Goal: Navigation & Orientation: Find specific page/section

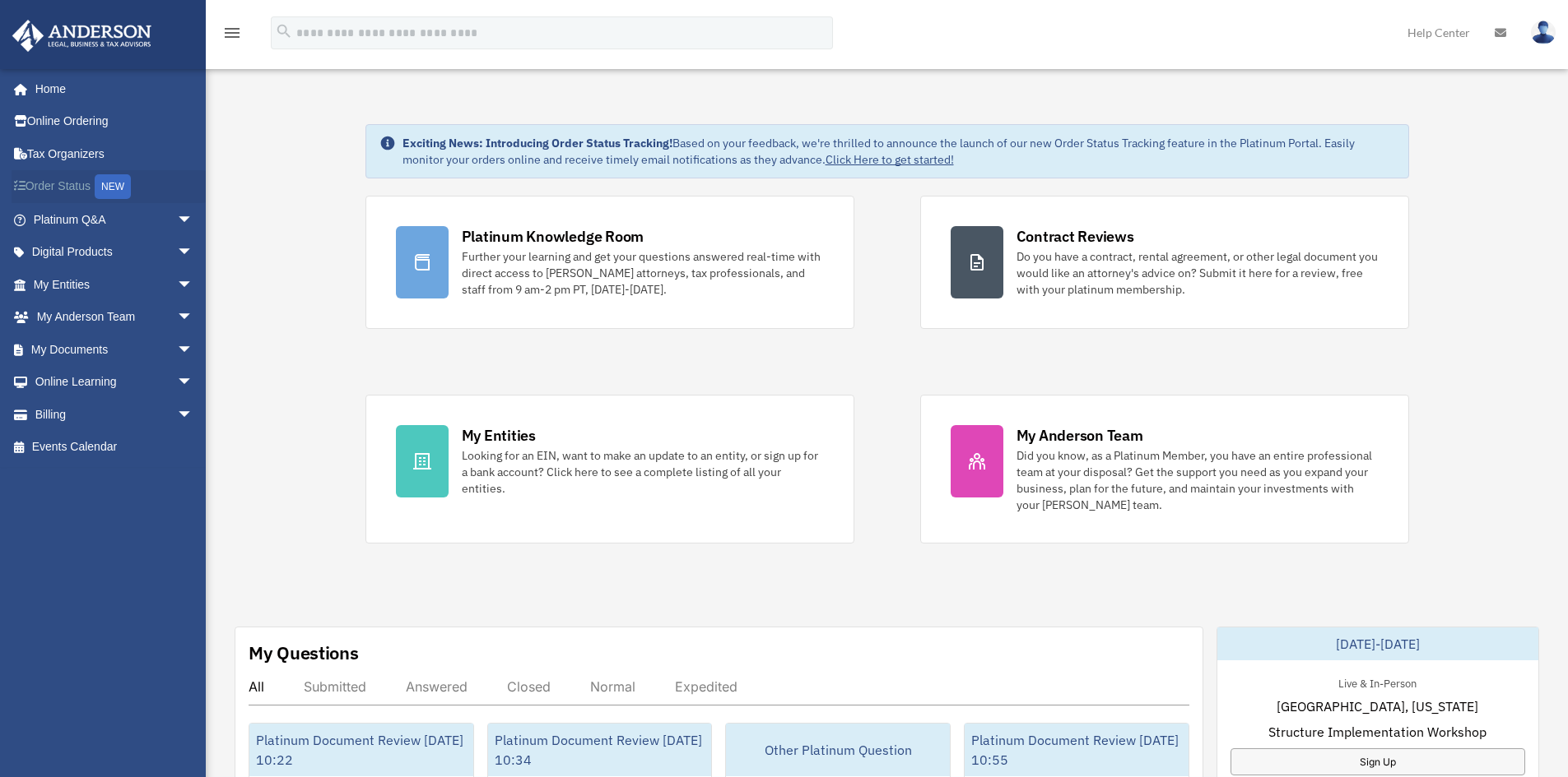
click at [118, 188] on div "NEW" at bounding box center [112, 187] width 37 height 25
click at [68, 182] on link "Order Status NEW" at bounding box center [115, 187] width 207 height 34
click at [177, 215] on span "arrow_drop_down" at bounding box center [193, 220] width 33 height 34
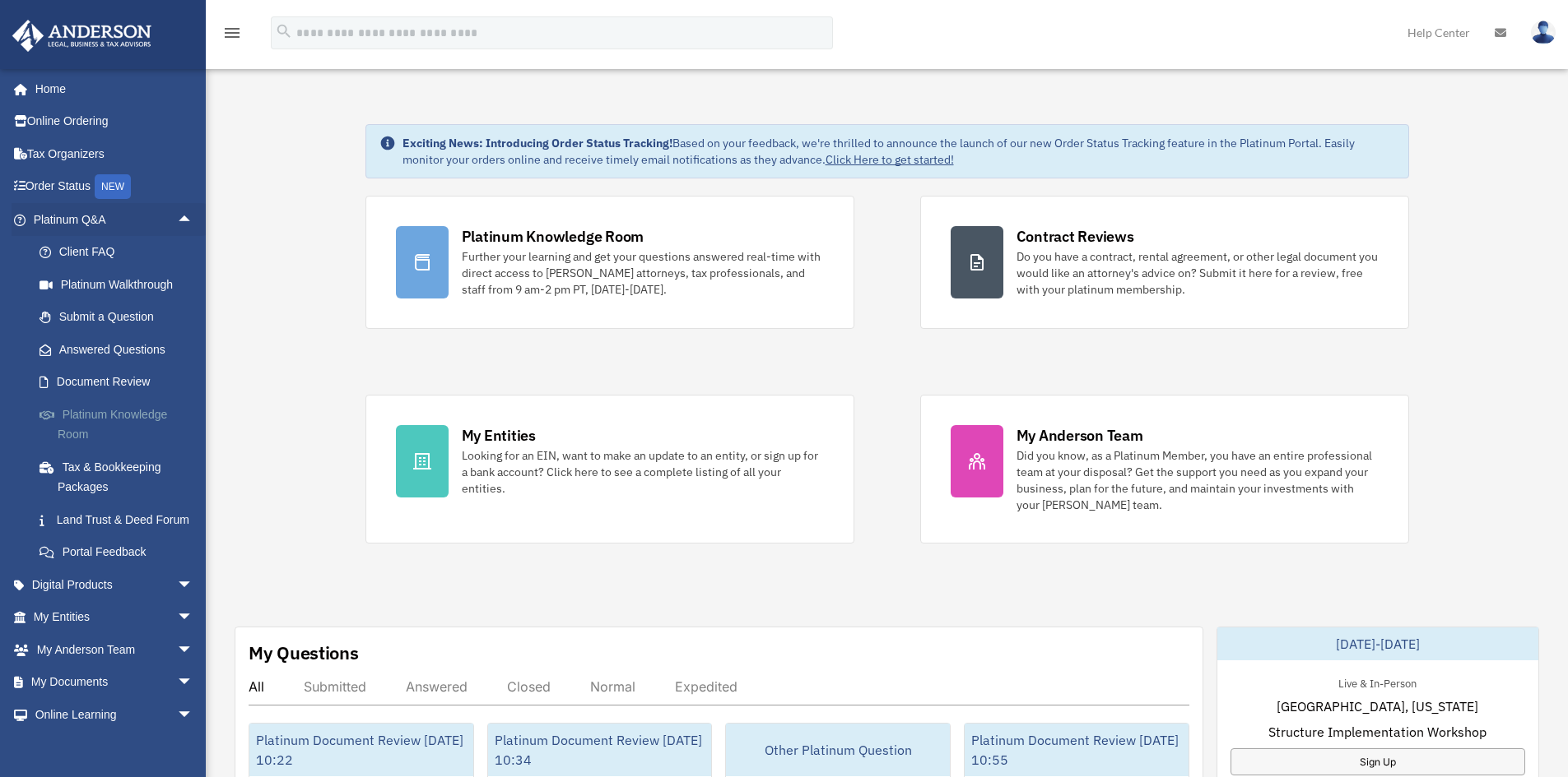
click at [92, 415] on link "Platinum Knowledge Room" at bounding box center [120, 424] width 195 height 53
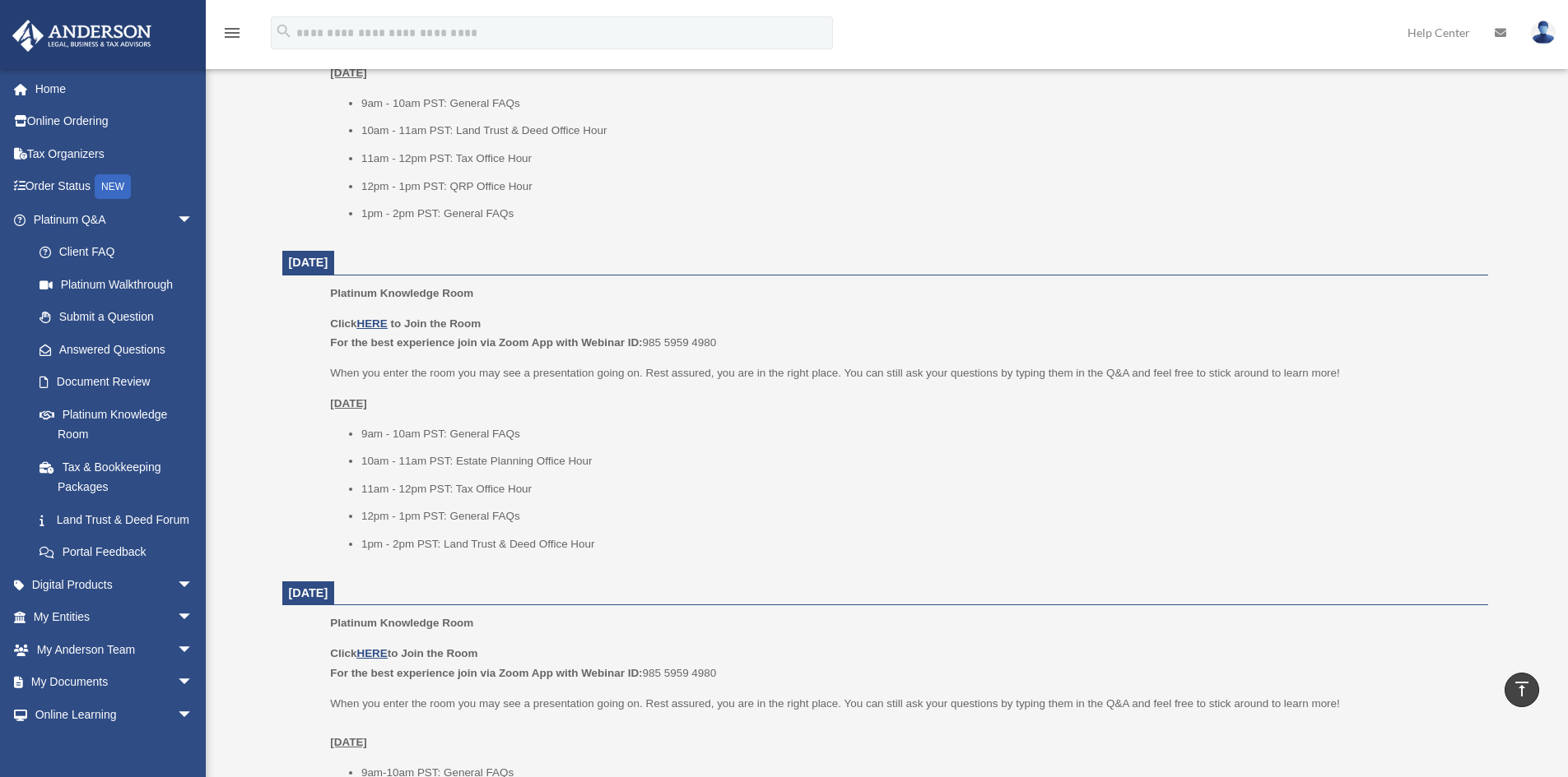
scroll to position [658, 0]
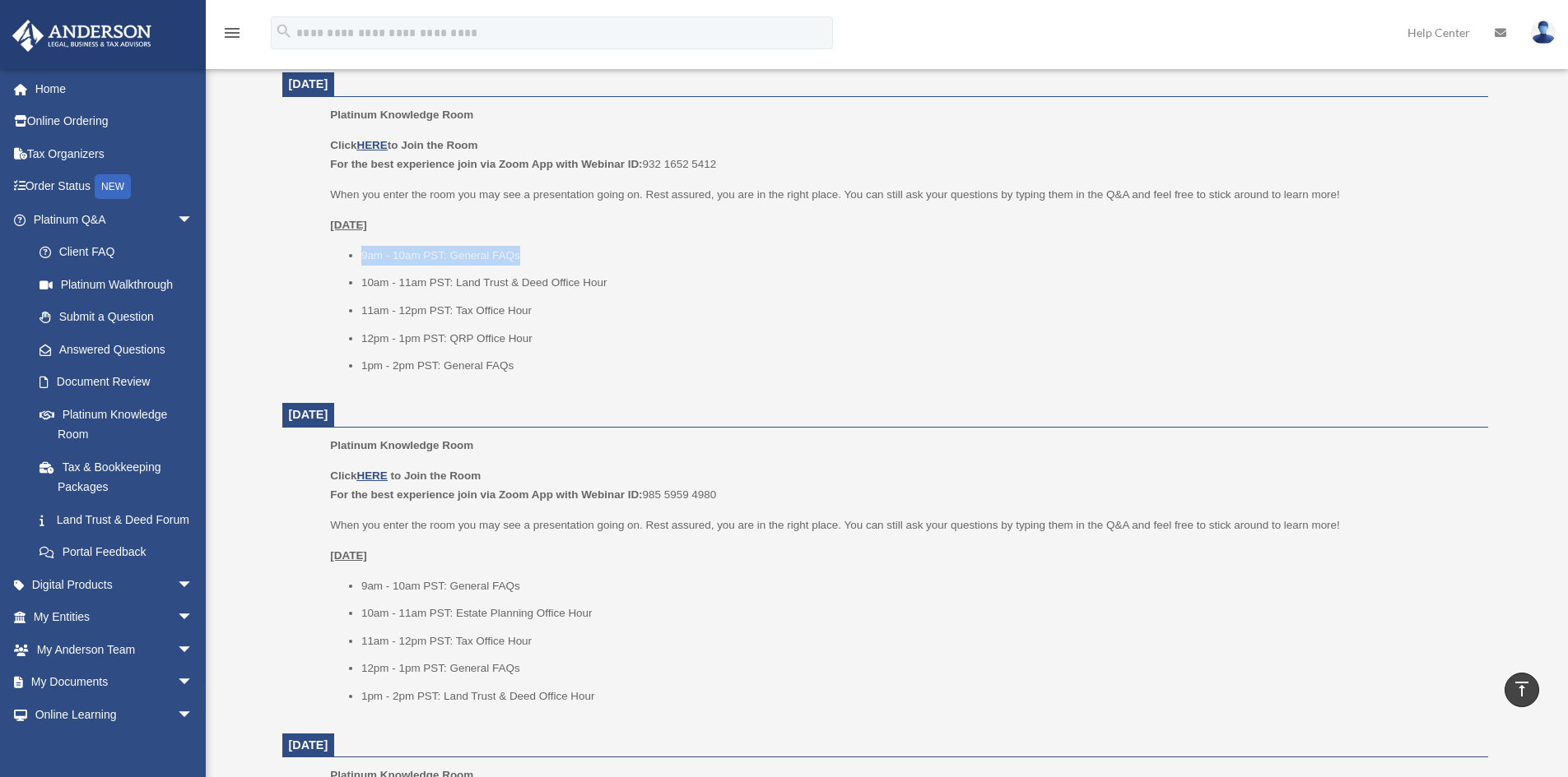
drag, startPoint x: 356, startPoint y: 249, endPoint x: 526, endPoint y: 249, distance: 170.0
click at [526, 249] on ul "9am - 10am PST: General FAQs 10am - 11am PST: Land Trust & Deed Office Hour 11a…" at bounding box center [903, 311] width 1145 height 130
drag, startPoint x: 359, startPoint y: 282, endPoint x: 606, endPoint y: 287, distance: 247.1
click at [606, 287] on ul "9am - 10am PST: General FAQs 10am - 11am PST: Land Trust & Deed Office Hour 11a…" at bounding box center [903, 311] width 1145 height 130
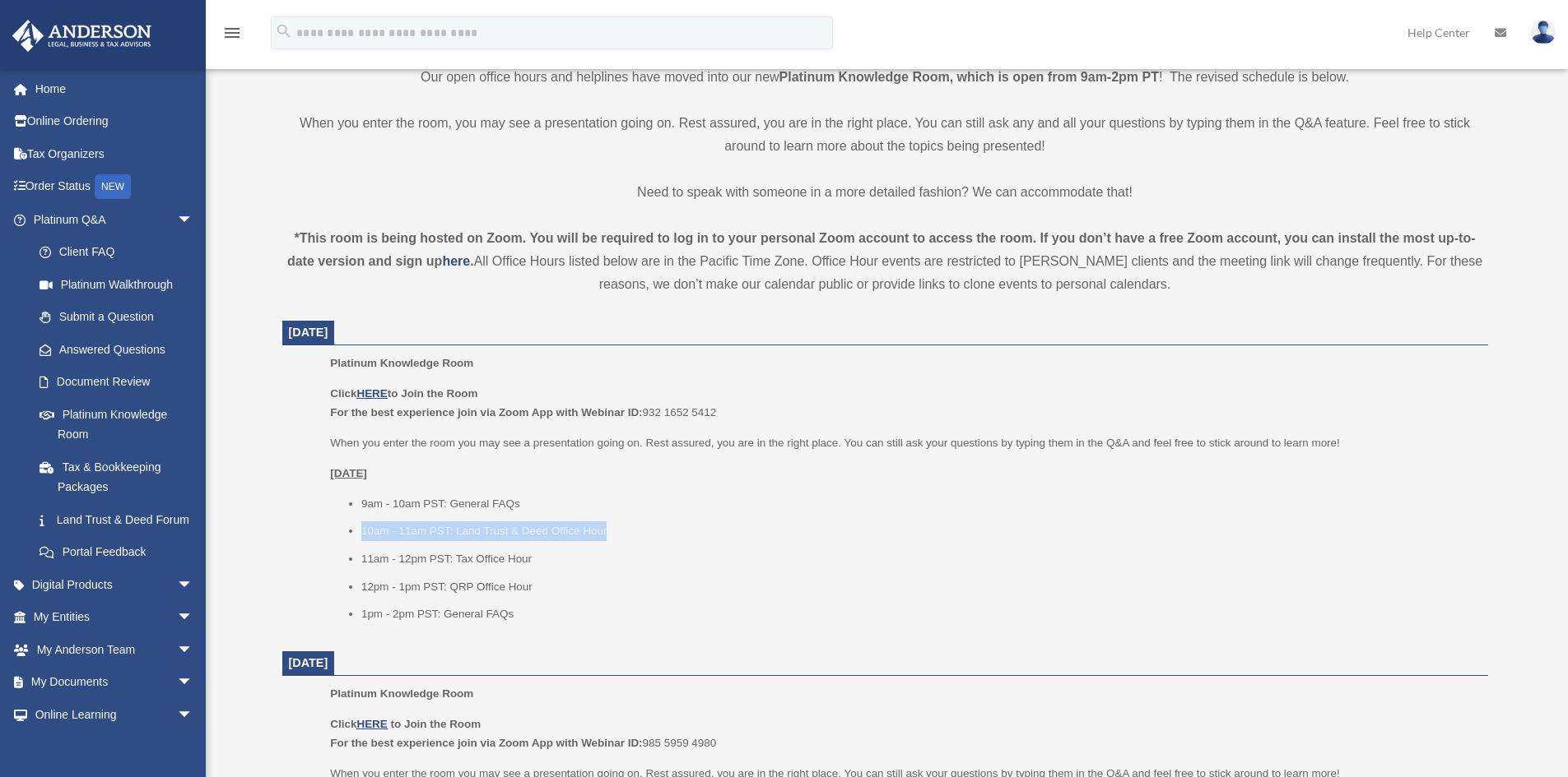
scroll to position [411, 0]
click at [615, 530] on li "10am - 11am PST: Land Trust & Deed Office Hour" at bounding box center [919, 530] width 1115 height 20
drag, startPoint x: 614, startPoint y: 530, endPoint x: 601, endPoint y: 530, distance: 13.0
click at [604, 530] on li "10am - 11am PST: Land Trust & Deed Office Hour" at bounding box center [919, 530] width 1115 height 20
click at [539, 530] on li "10am - 11am PST: Land Trust & Deed Office Hour" at bounding box center [919, 530] width 1115 height 20
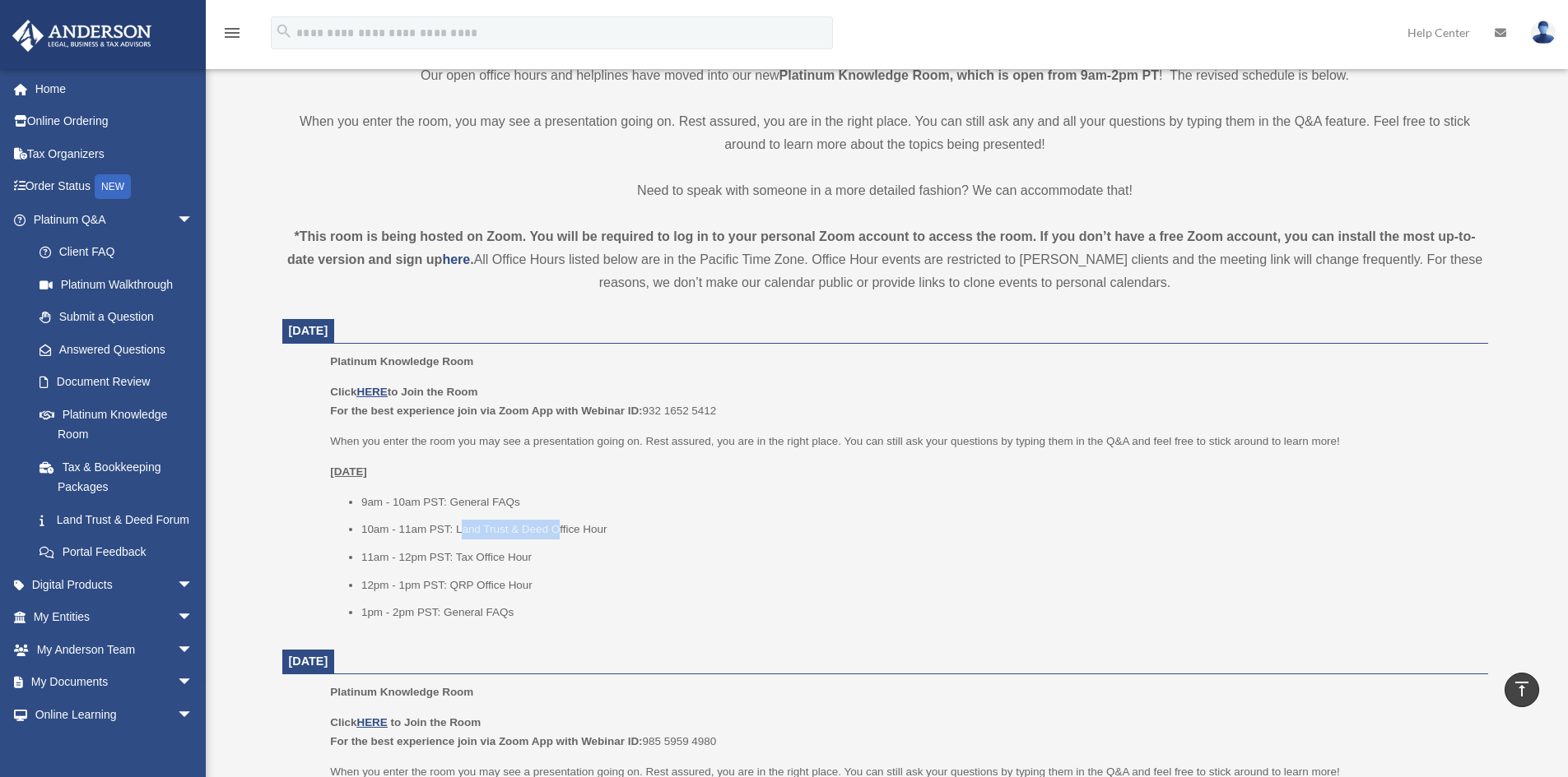
drag, startPoint x: 460, startPoint y: 530, endPoint x: 559, endPoint y: 526, distance: 99.1
click at [559, 526] on li "10am - 11am PST: Land Trust & Deed Office Hour" at bounding box center [919, 530] width 1115 height 20
click at [81, 375] on link "Document Review" at bounding box center [120, 382] width 195 height 33
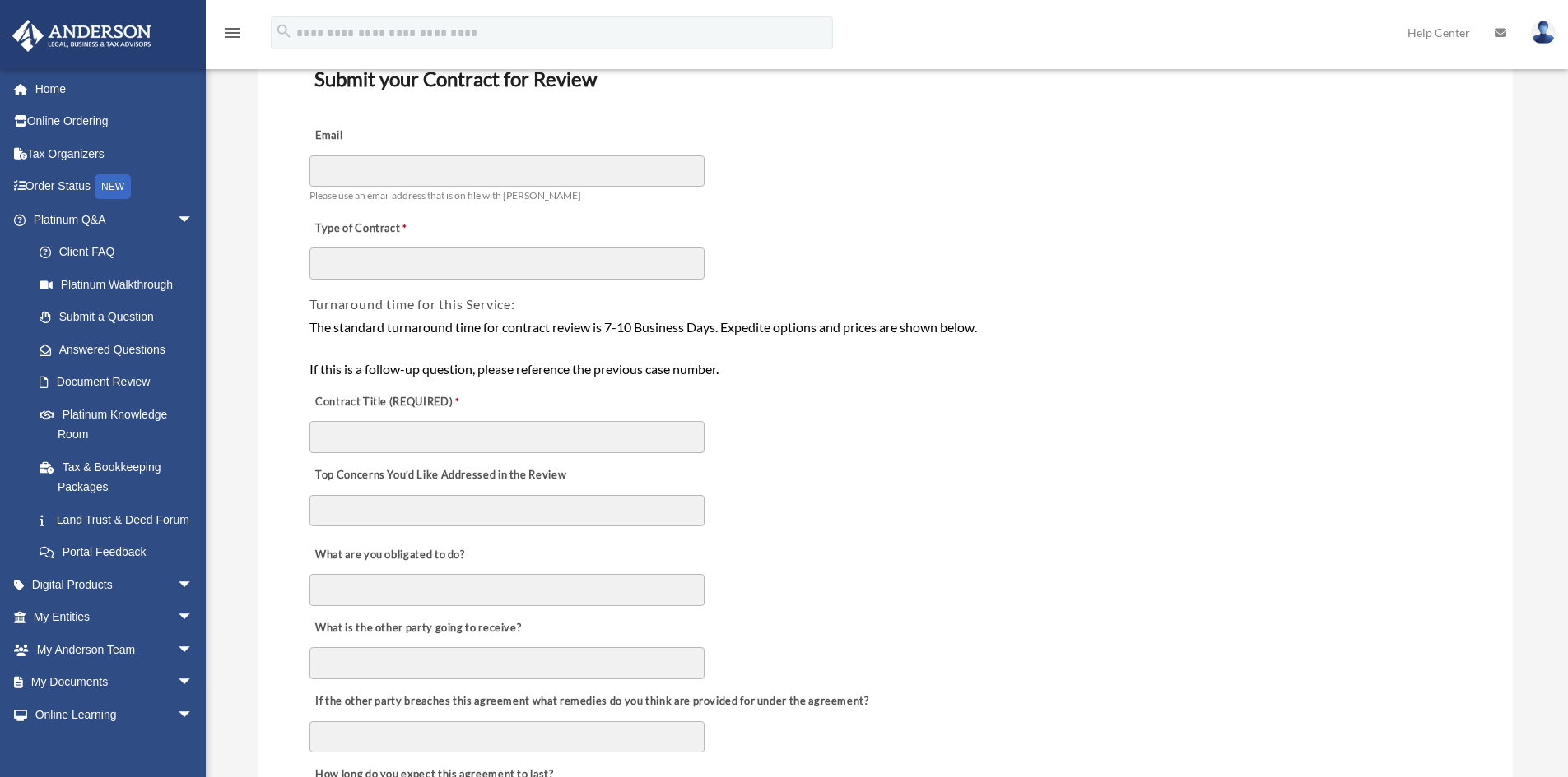
scroll to position [165, 0]
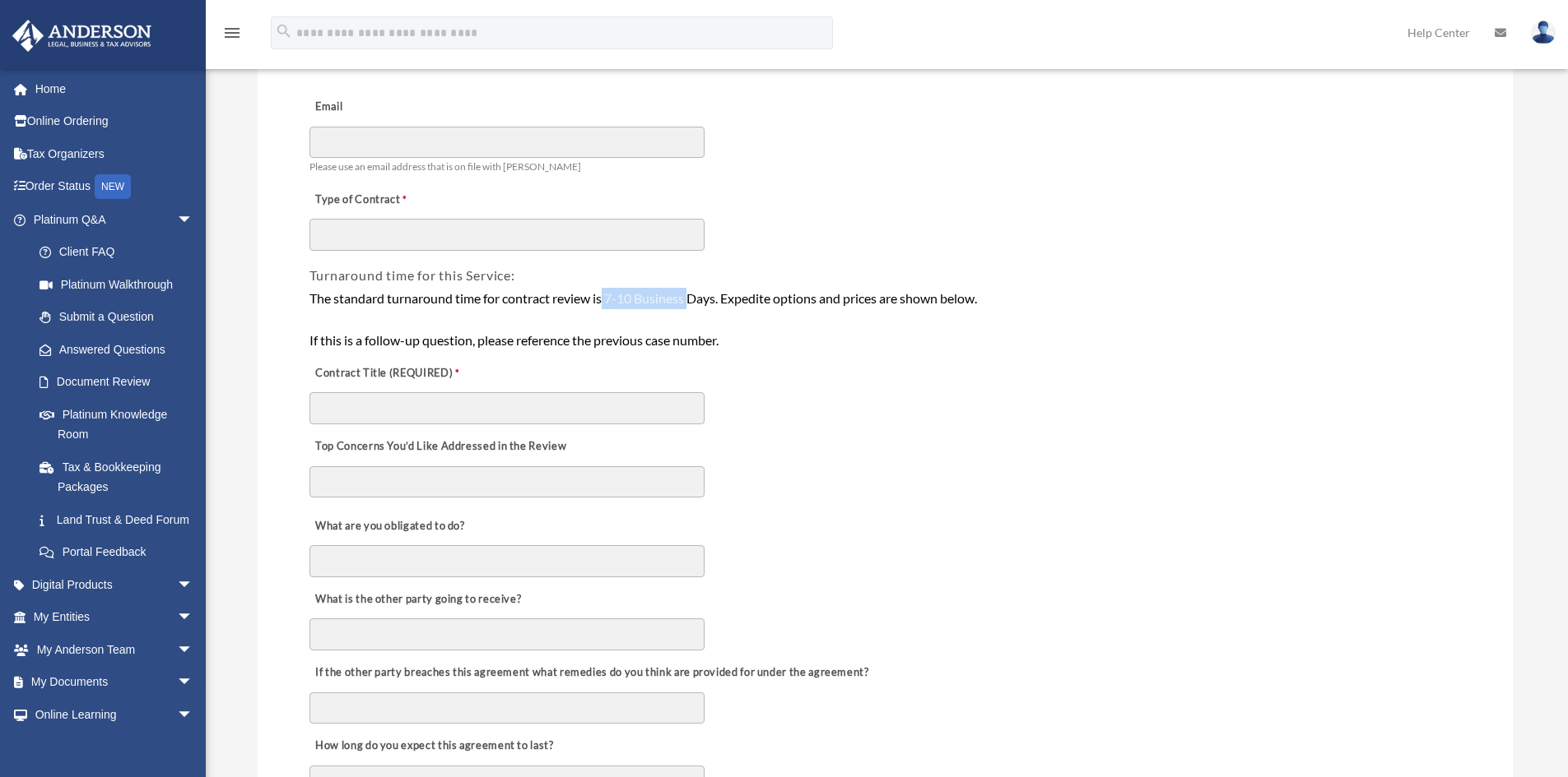
drag, startPoint x: 603, startPoint y: 297, endPoint x: 692, endPoint y: 298, distance: 89.0
click at [692, 298] on div "The standard turnaround time for contract review is 7-10 Business Days. Expedit…" at bounding box center [884, 319] width 1151 height 63
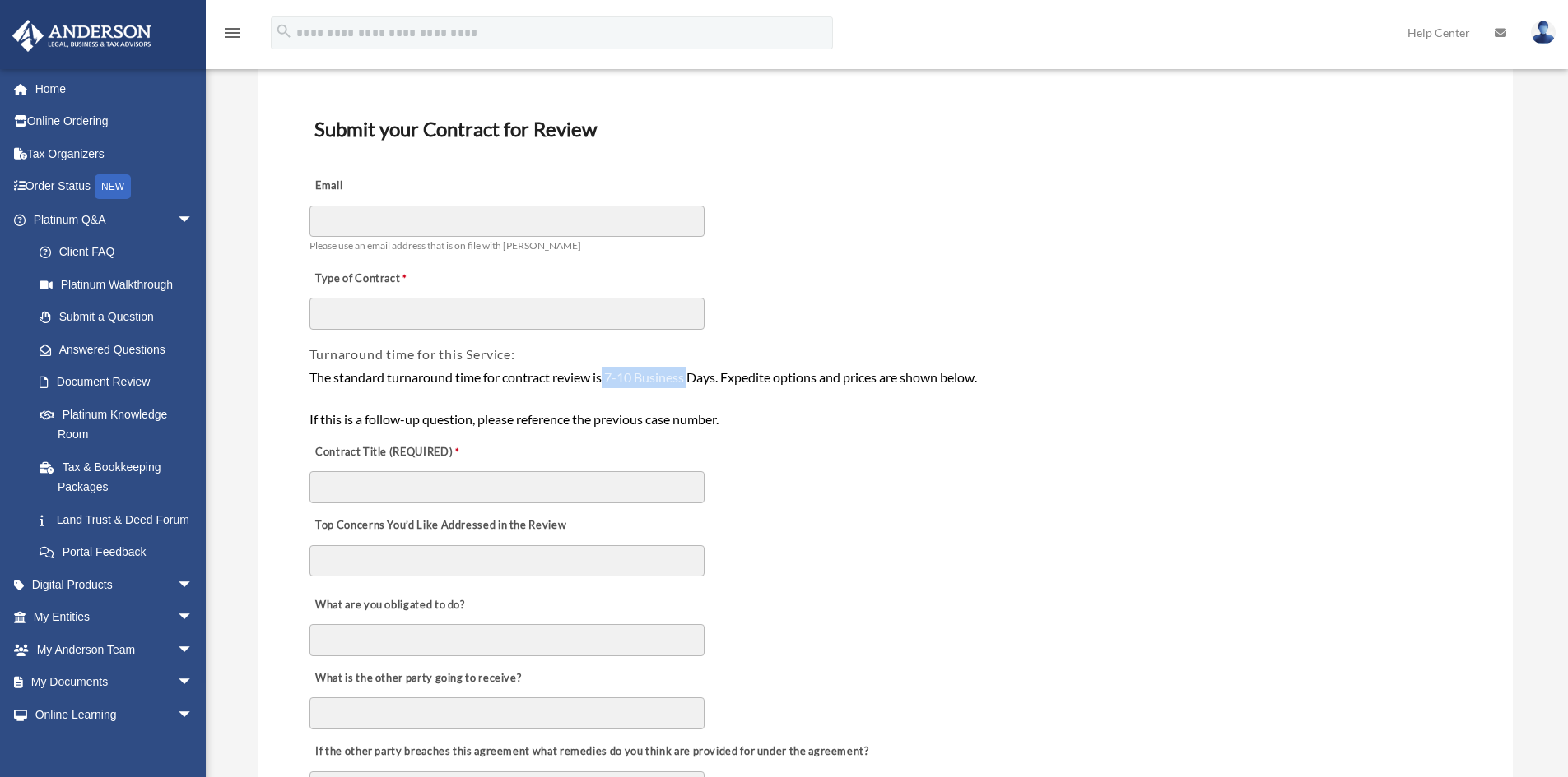
scroll to position [0, 0]
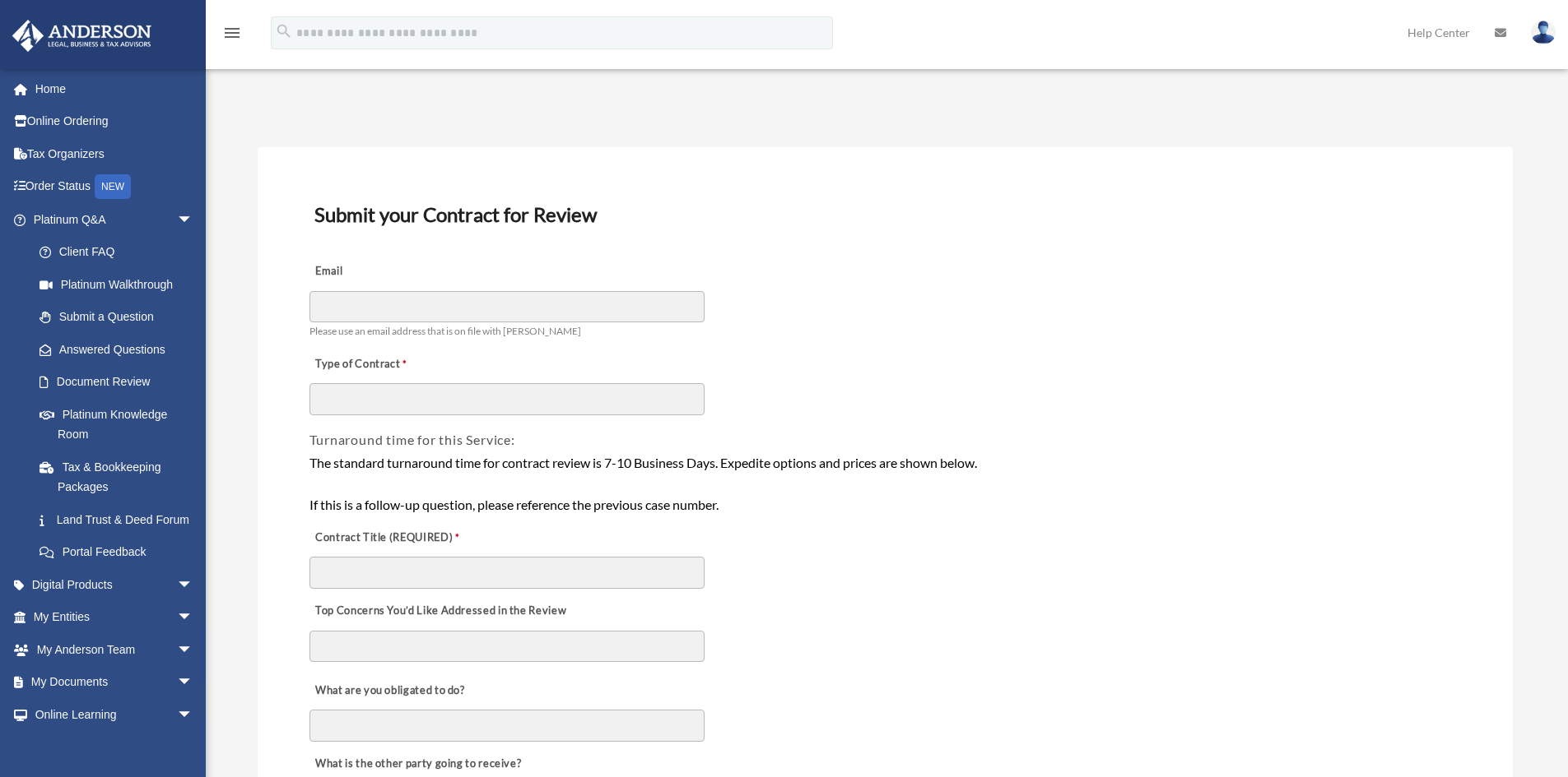
click at [825, 417] on div "Turnaround time for this Service:" at bounding box center [885, 434] width 1155 height 34
click at [104, 309] on link "Submit a Question" at bounding box center [120, 317] width 195 height 33
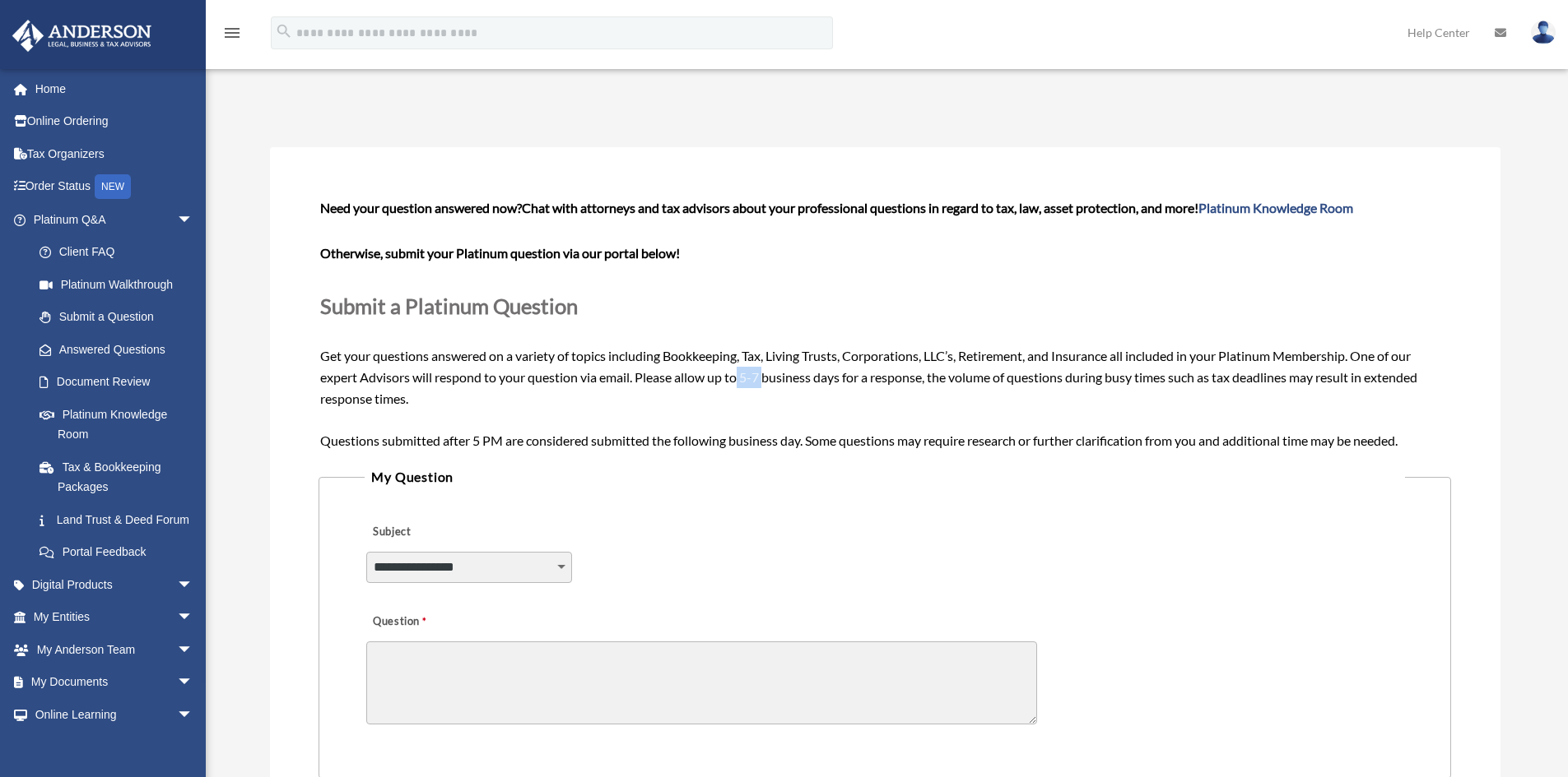
drag, startPoint x: 739, startPoint y: 374, endPoint x: 768, endPoint y: 374, distance: 29.0
click at [768, 374] on span "Need your question answered now? Chat with attorneys and tax advisors about you…" at bounding box center [883, 324] width 1128 height 247
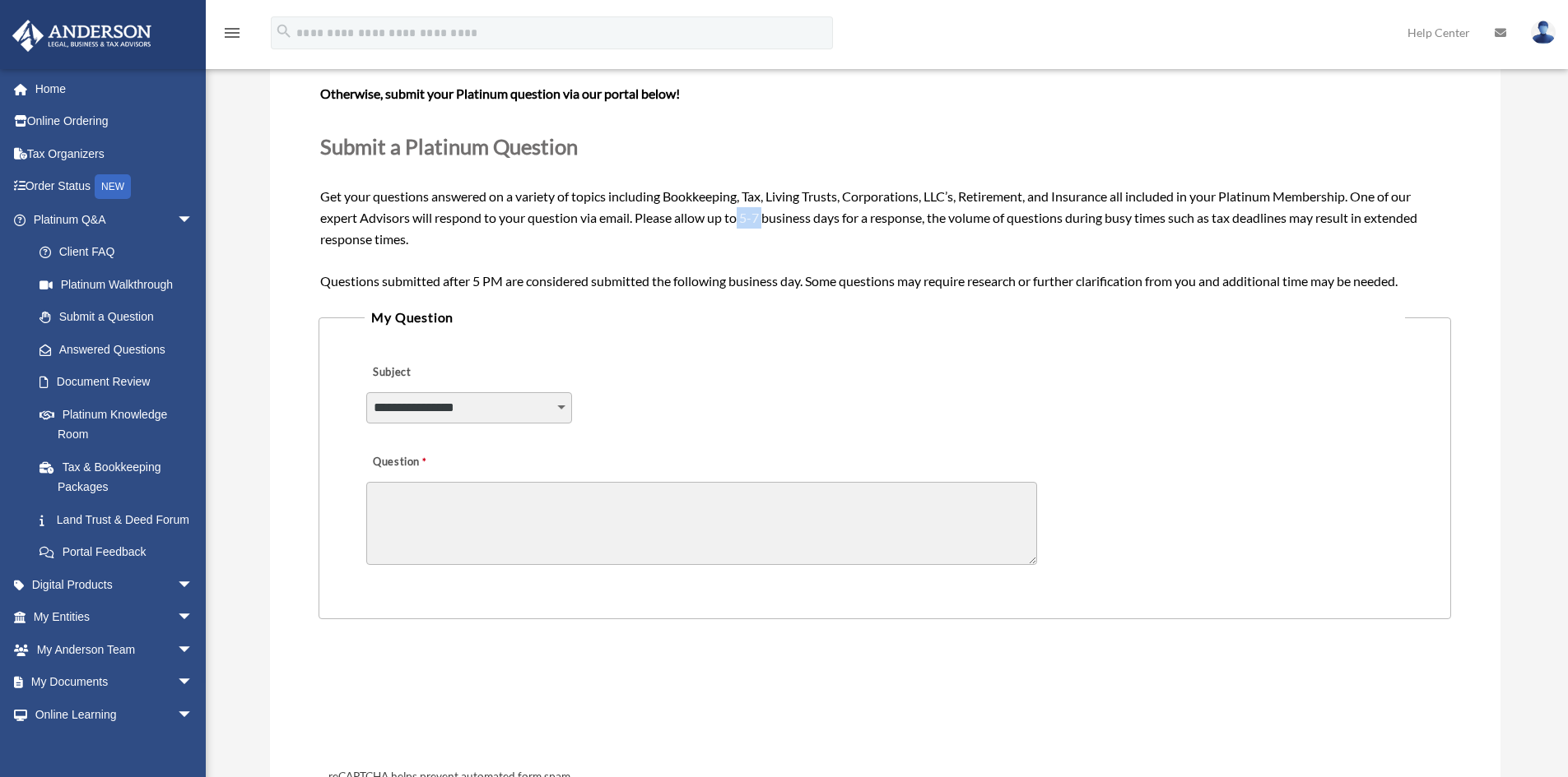
scroll to position [165, 0]
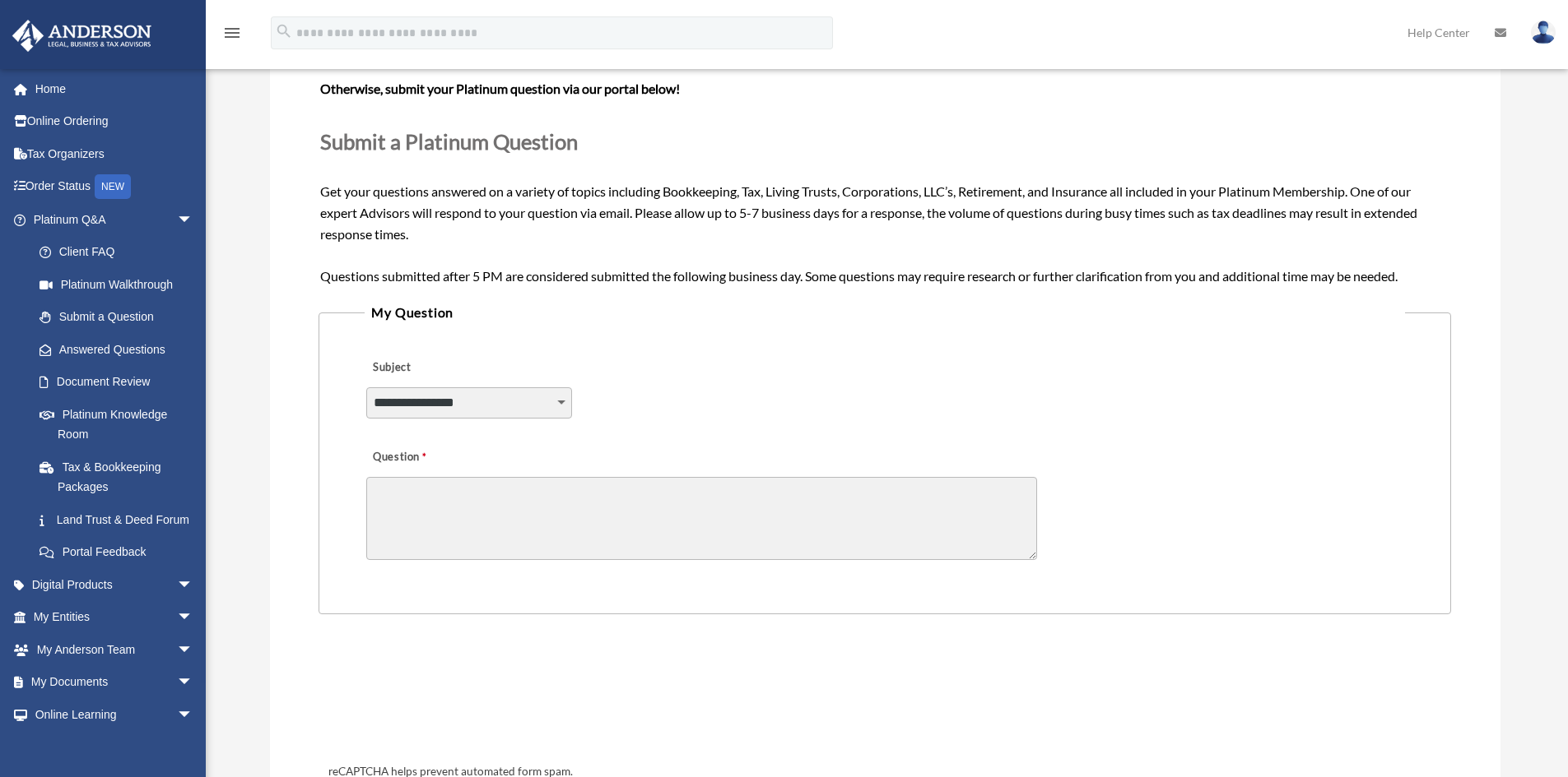
click at [793, 218] on span "Need your question answered now? Chat with attorneys and tax advisors about you…" at bounding box center [883, 159] width 1128 height 247
click at [177, 700] on span "arrow_drop_down" at bounding box center [193, 684] width 33 height 34
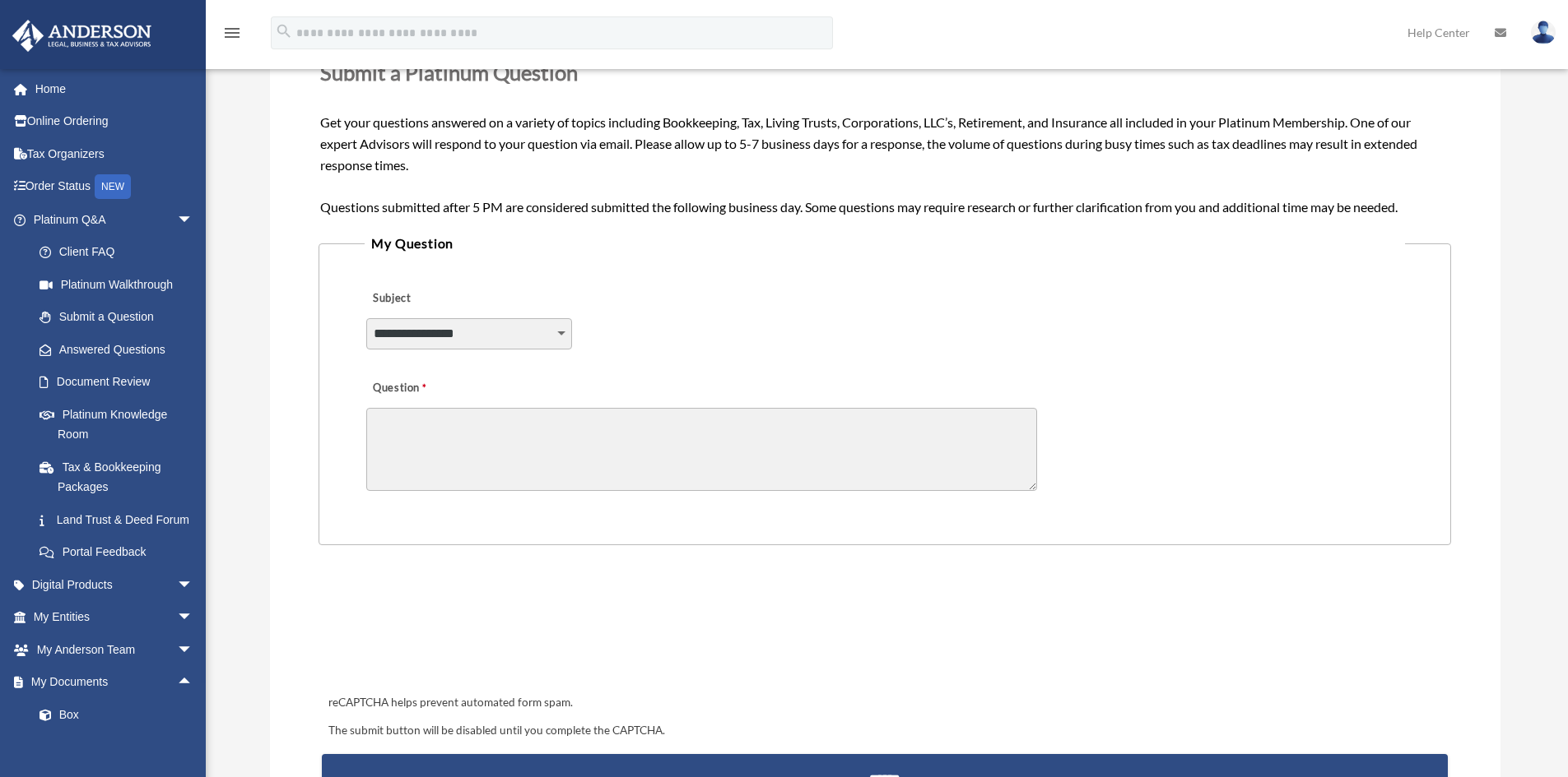
scroll to position [329, 0]
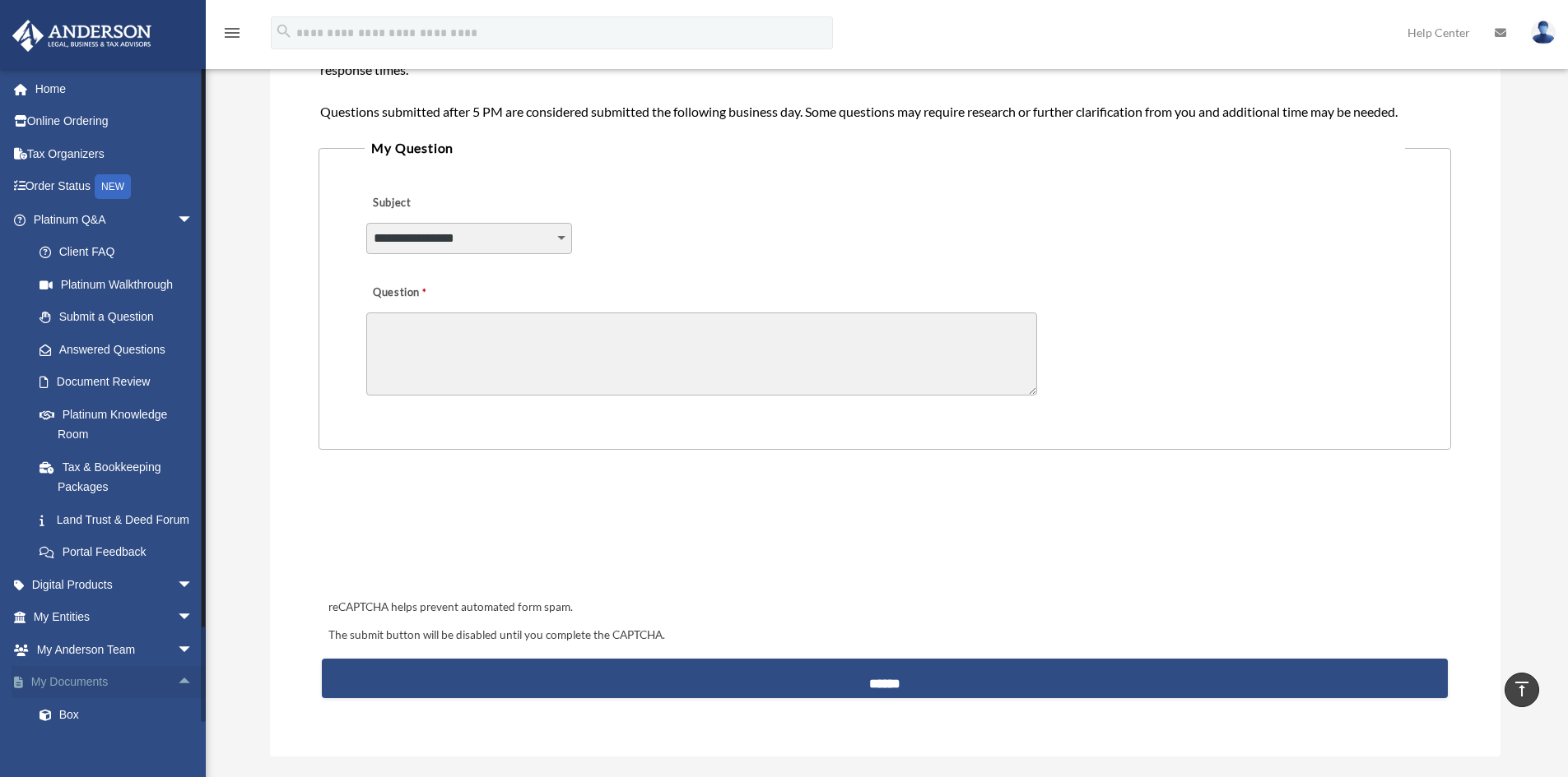
click at [177, 700] on span "arrow_drop_up" at bounding box center [193, 684] width 33 height 34
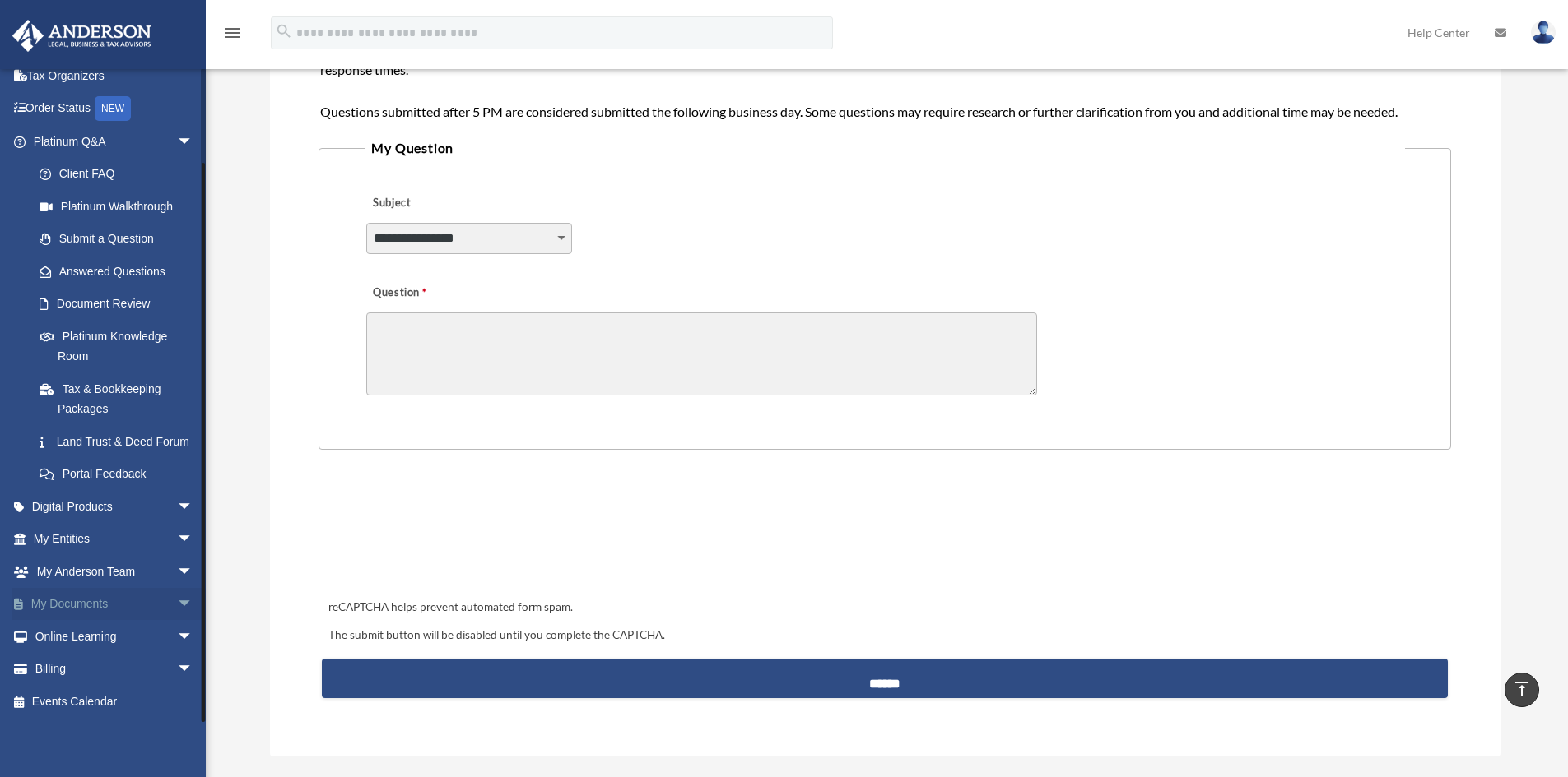
scroll to position [98, 0]
click at [177, 605] on span "arrow_drop_down" at bounding box center [193, 605] width 33 height 34
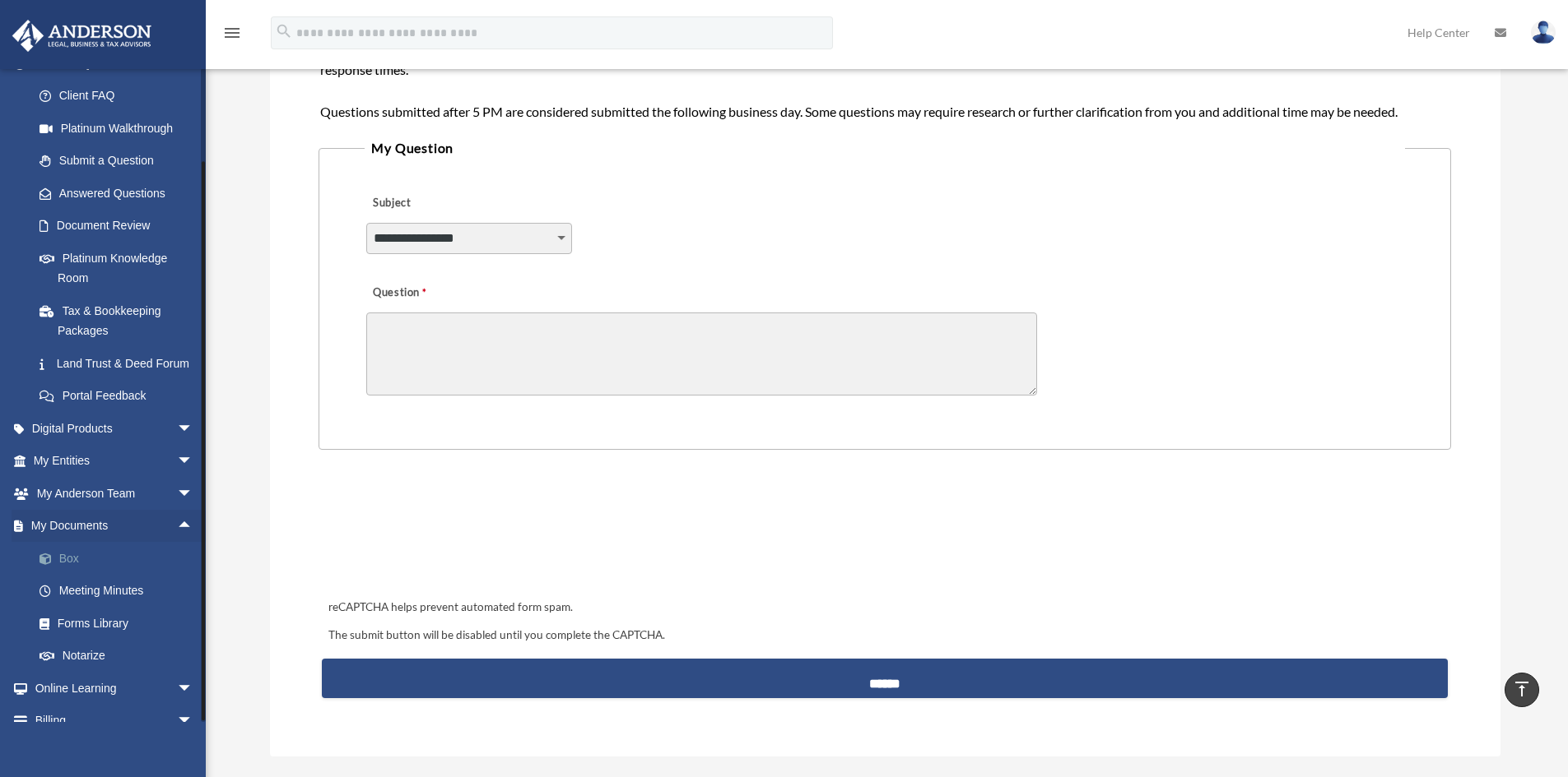
scroll to position [228, 0]
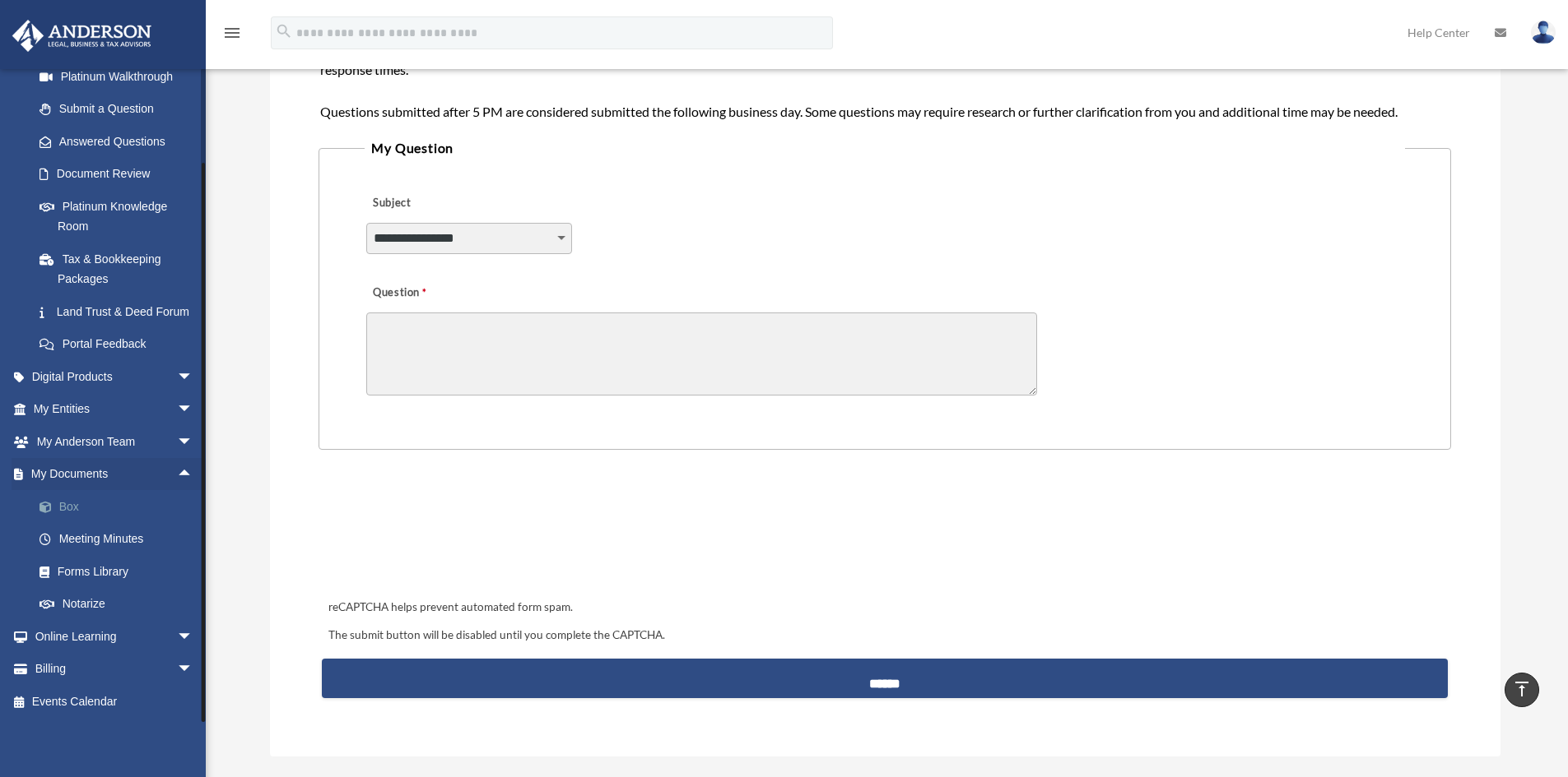
click at [52, 505] on span at bounding box center [54, 507] width 11 height 12
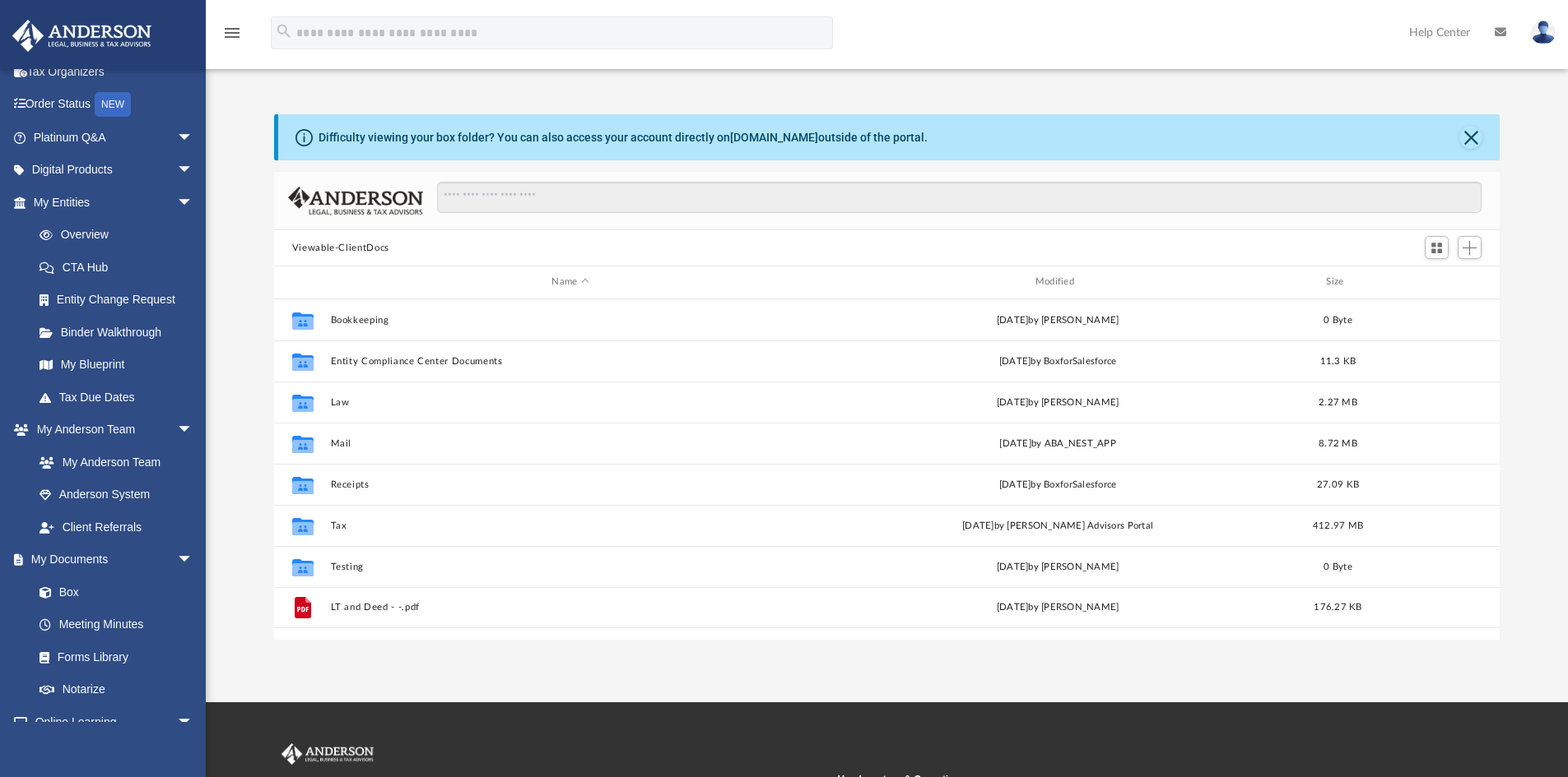
scroll to position [362, 1213]
click at [98, 626] on link "Meeting Minutes" at bounding box center [120, 625] width 195 height 33
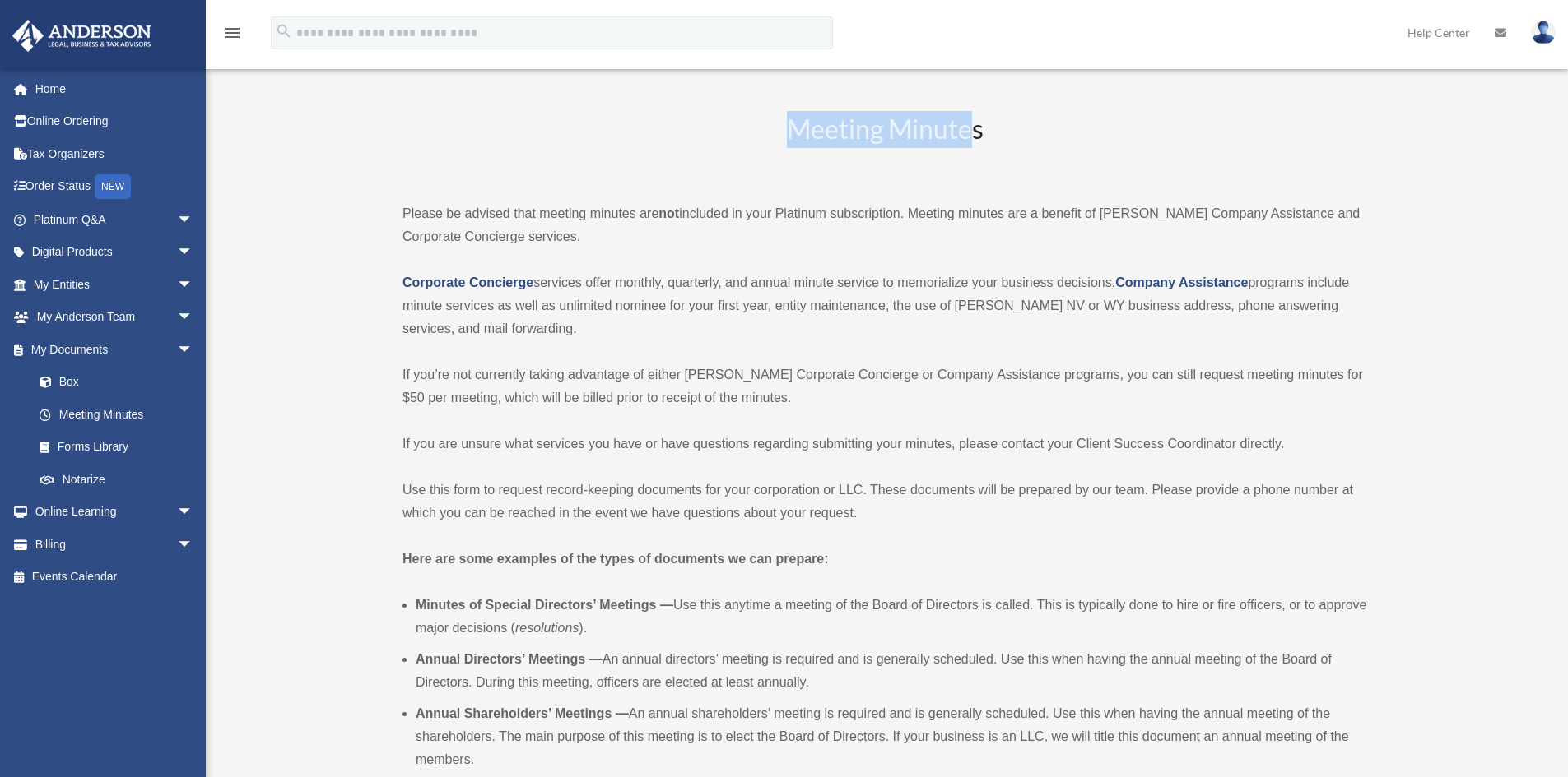
drag, startPoint x: 792, startPoint y: 125, endPoint x: 974, endPoint y: 132, distance: 182.1
click at [974, 132] on h2 "Meeting Minutes" at bounding box center [884, 145] width 964 height 69
click at [983, 132] on h2 "Meeting Minutes" at bounding box center [884, 145] width 964 height 69
